Goal: Task Accomplishment & Management: Complete application form

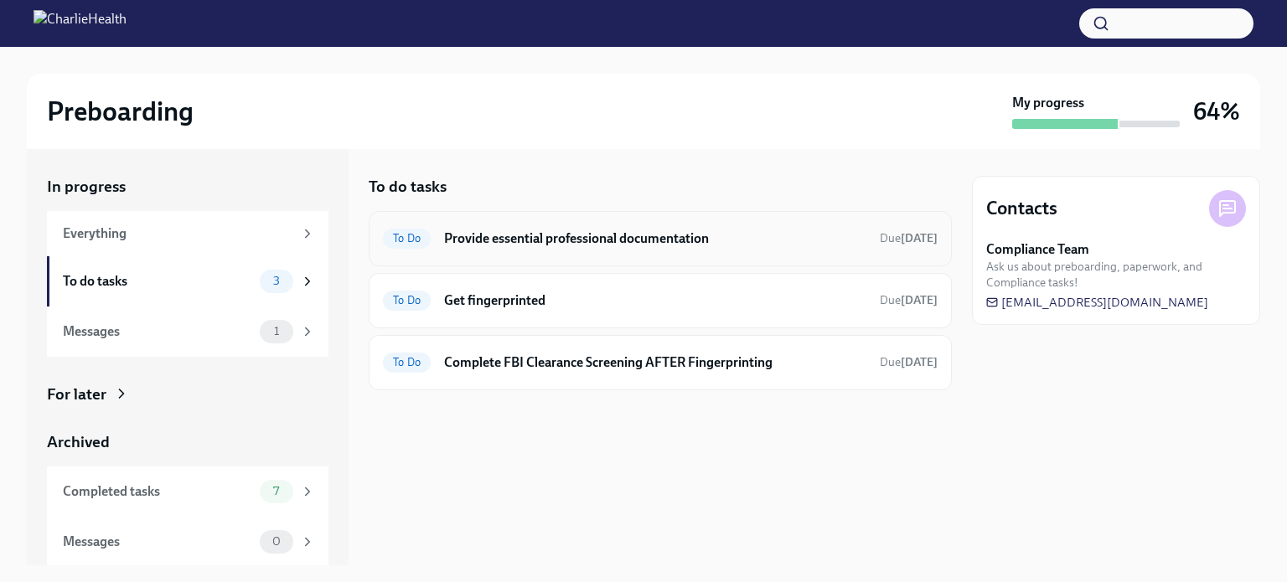
click at [580, 243] on h6 "Provide essential professional documentation" at bounding box center [655, 239] width 422 height 18
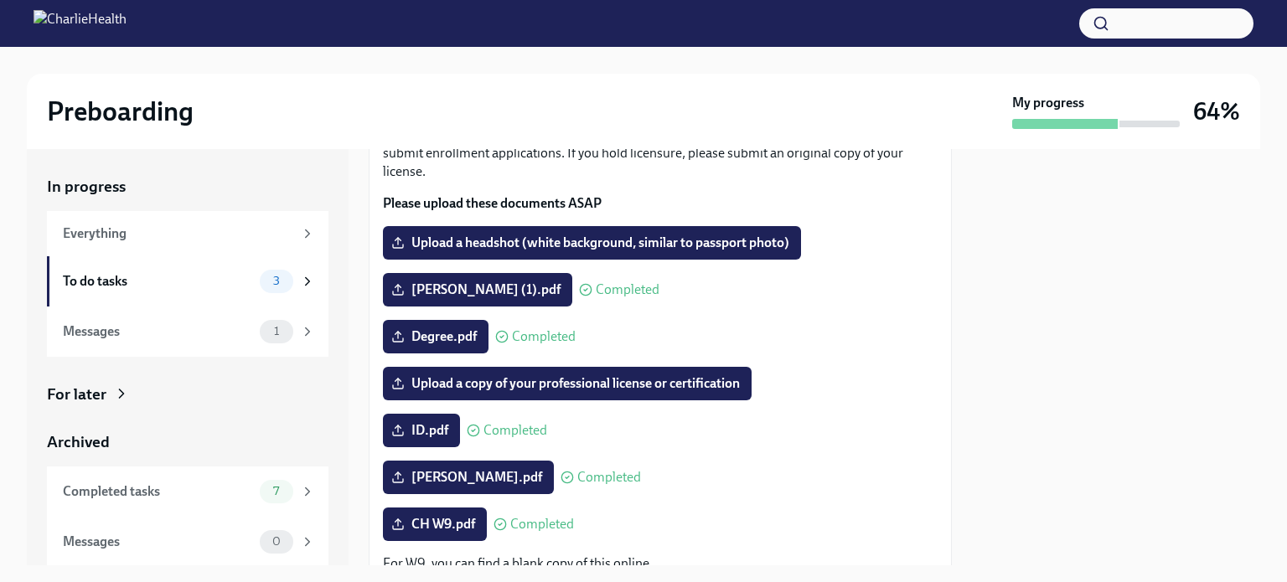
scroll to position [144, 0]
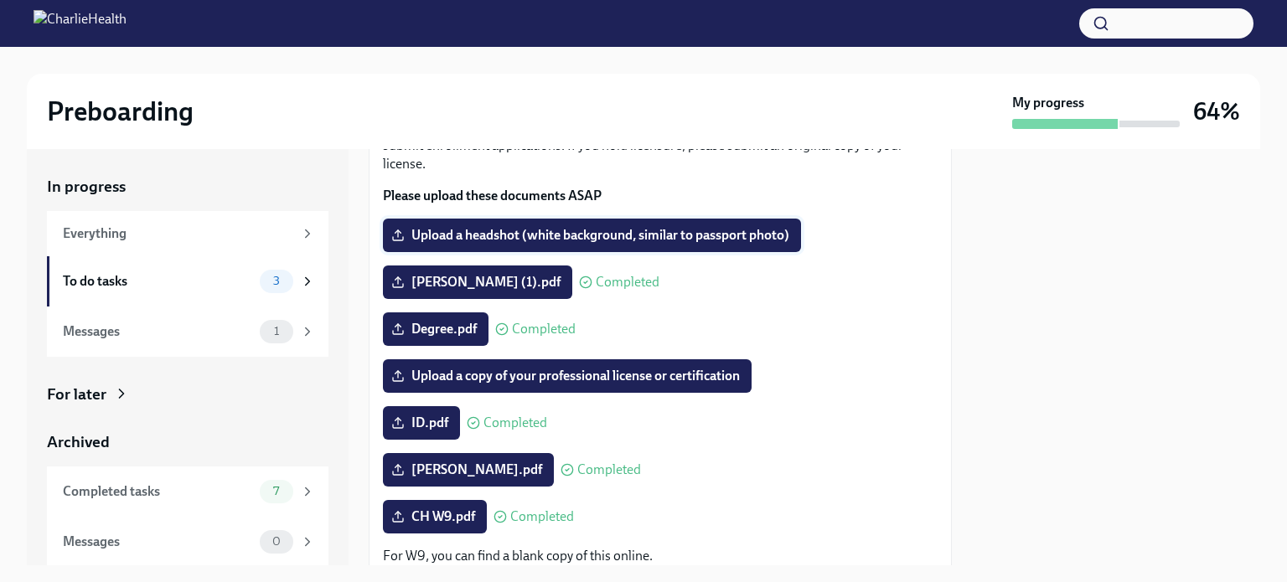
click at [648, 230] on span "Upload a headshot (white background, similar to passport photo)" at bounding box center [592, 235] width 395 height 17
click at [0, 0] on input "Upload a headshot (white background, similar to passport photo)" at bounding box center [0, 0] width 0 height 0
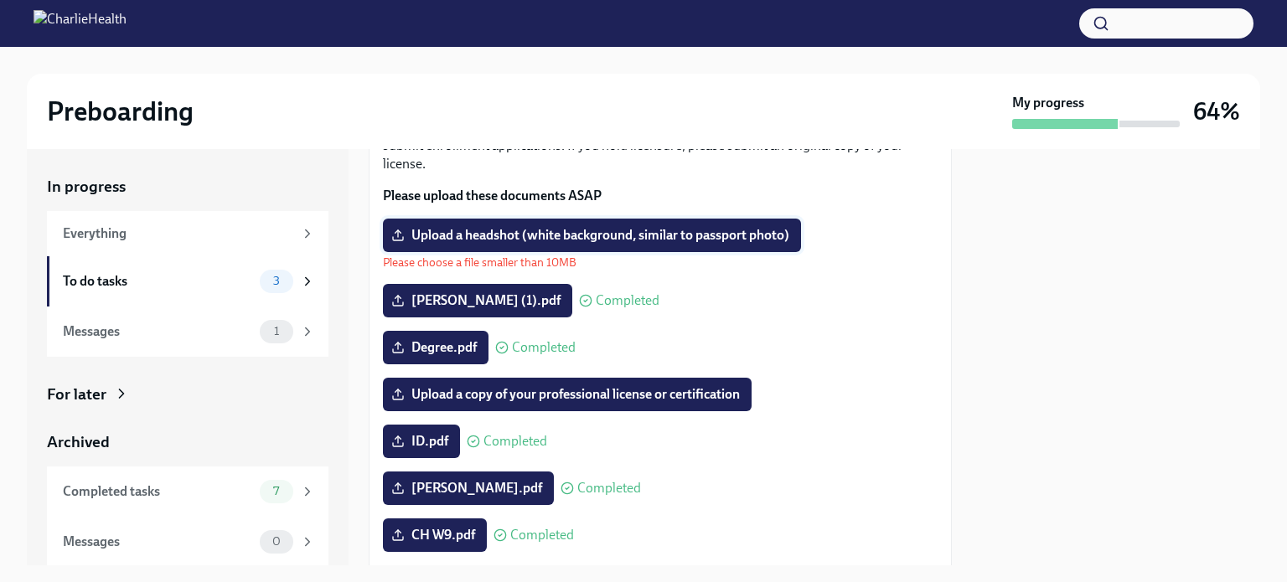
click at [775, 230] on span "Upload a headshot (white background, similar to passport photo)" at bounding box center [592, 235] width 395 height 17
click at [0, 0] on input "Upload a headshot (white background, similar to passport photo)" at bounding box center [0, 0] width 0 height 0
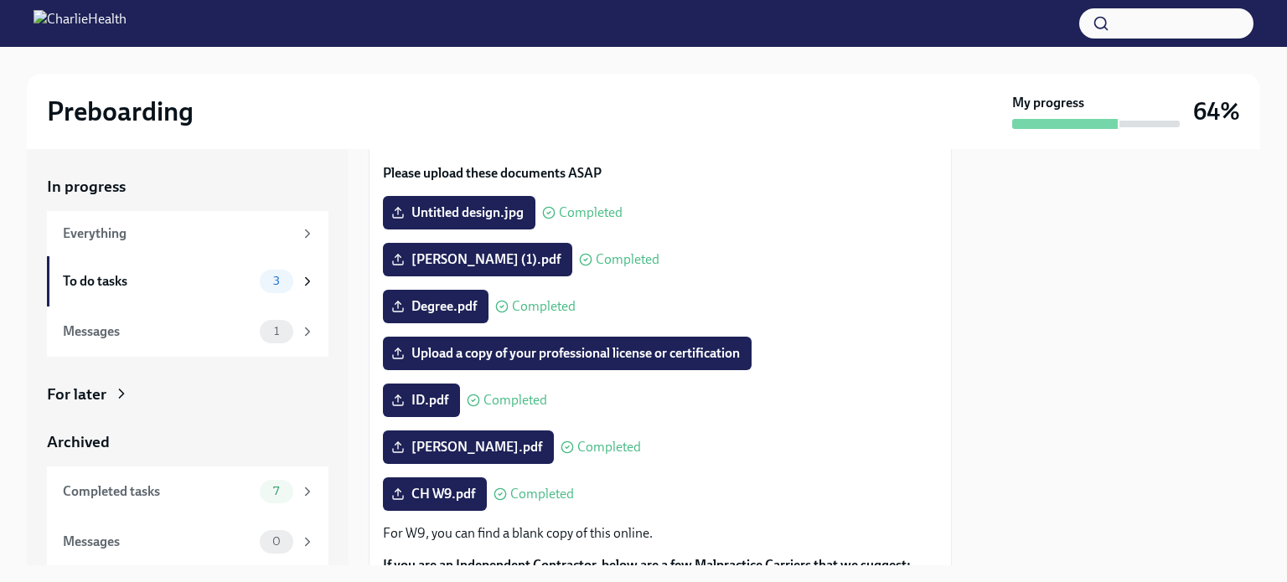
scroll to position [165, 0]
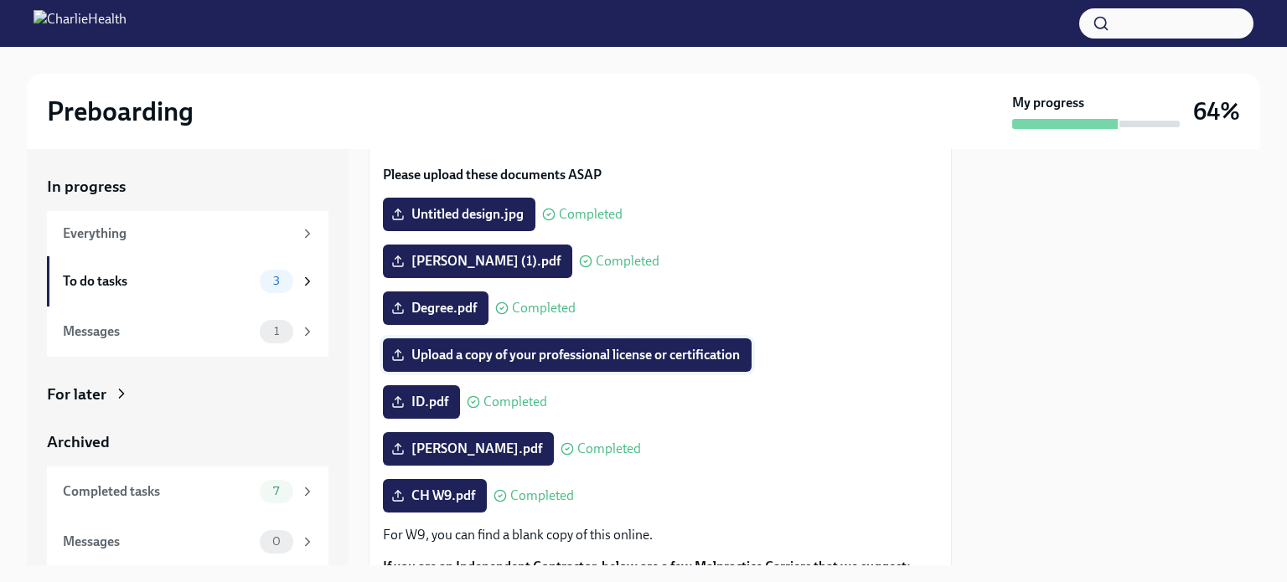
click at [613, 352] on span "Upload a copy of your professional license or certification" at bounding box center [567, 355] width 345 height 17
click at [0, 0] on input "Upload a copy of your professional license or certification" at bounding box center [0, 0] width 0 height 0
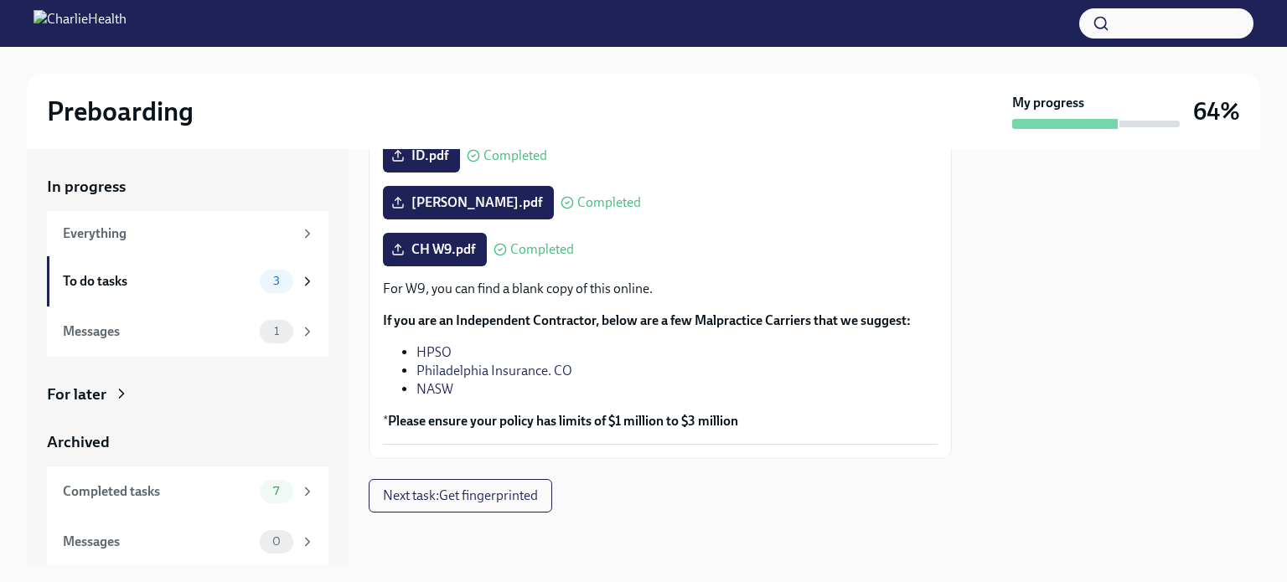
scroll to position [0, 0]
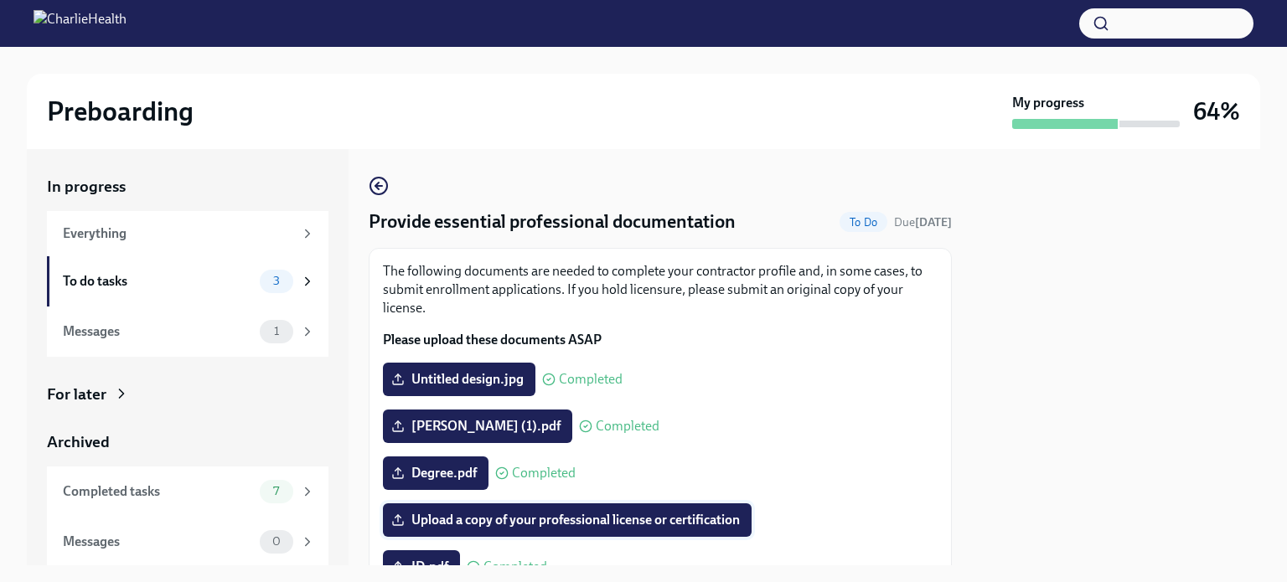
click at [542, 521] on span "Upload a copy of your professional license or certification" at bounding box center [567, 520] width 345 height 17
click at [0, 0] on input "Upload a copy of your professional license or certification" at bounding box center [0, 0] width 0 height 0
click at [448, 472] on span "Degree.pdf" at bounding box center [436, 473] width 82 height 17
click at [0, 0] on input "Degree.pdf" at bounding box center [0, 0] width 0 height 0
